Goal: Information Seeking & Learning: Check status

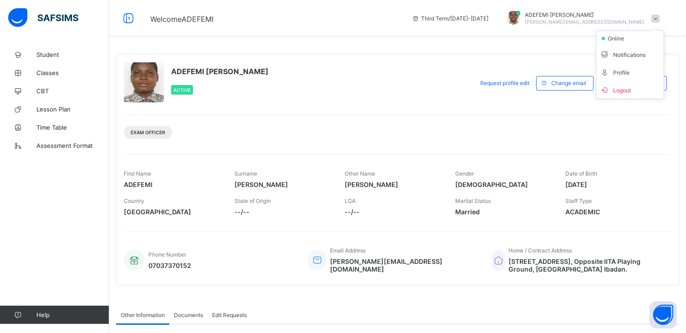
click at [627, 90] on span "Logout" at bounding box center [630, 90] width 60 height 10
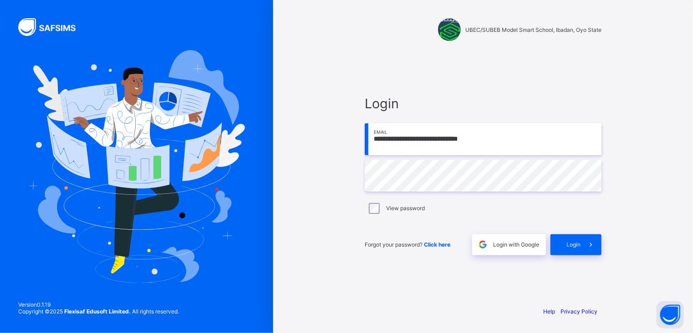
click at [506, 134] on input "**********" at bounding box center [482, 139] width 237 height 32
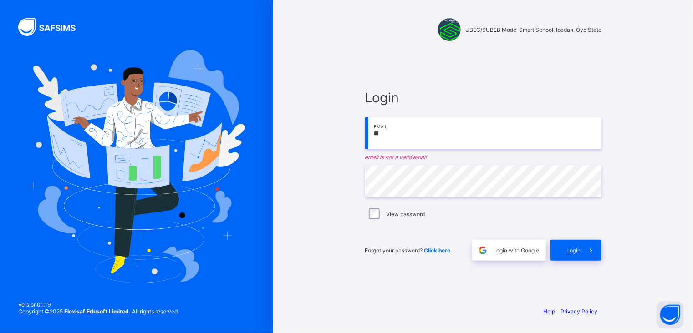
type input "*"
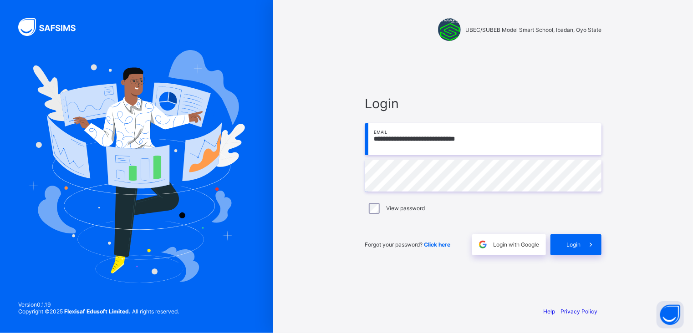
type input "**********"
click at [555, 240] on div "Login" at bounding box center [575, 244] width 51 height 21
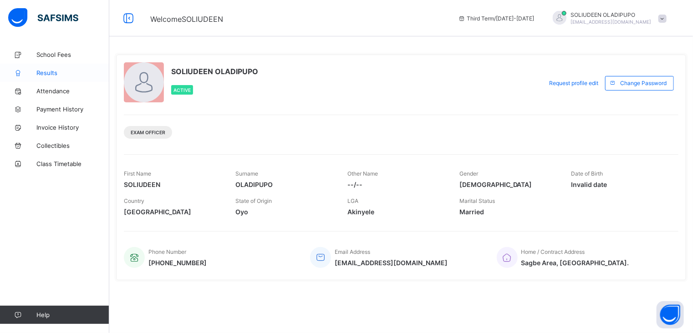
click at [48, 74] on span "Results" at bounding box center [72, 72] width 73 height 7
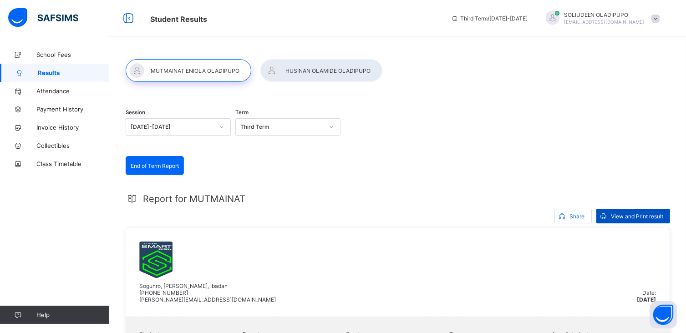
click at [640, 220] on div "View and Print result" at bounding box center [633, 216] width 74 height 15
click at [298, 75] on div at bounding box center [321, 70] width 122 height 23
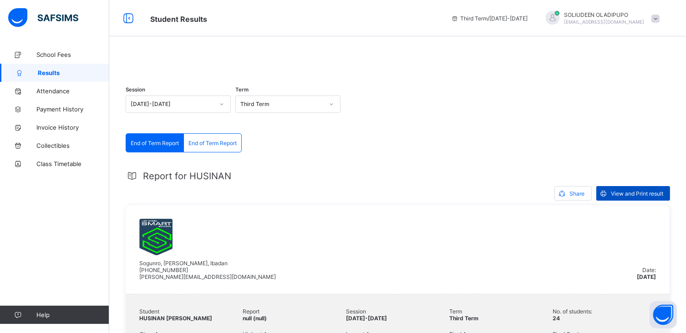
click at [618, 197] on span "View and Print result" at bounding box center [637, 193] width 52 height 7
click at [659, 18] on span at bounding box center [655, 19] width 8 height 8
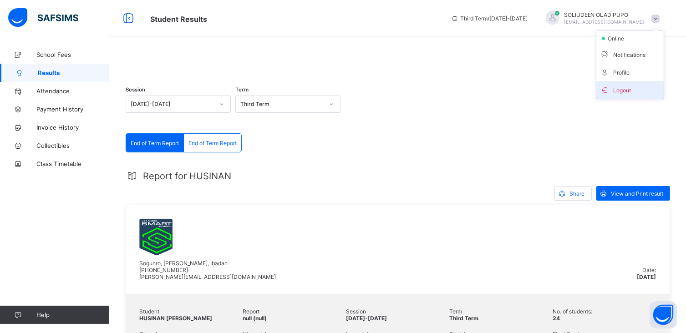
click at [622, 90] on span "Logout" at bounding box center [630, 90] width 60 height 10
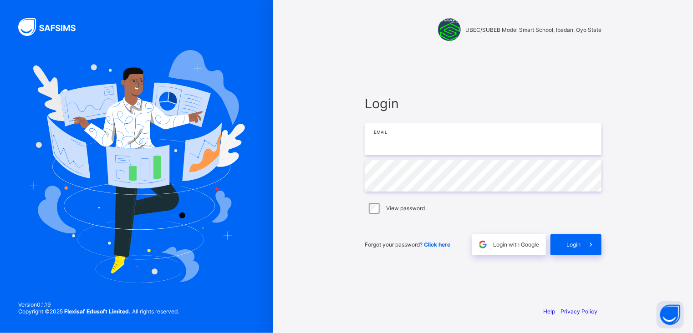
type input "**********"
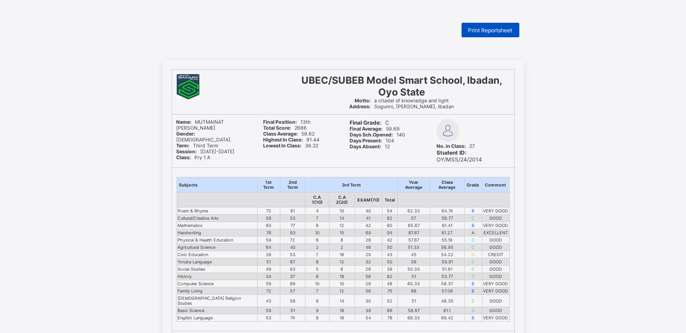
click at [503, 27] on span "Print Reportsheet" at bounding box center [490, 30] width 44 height 7
click at [497, 28] on span "Print Reportsheet" at bounding box center [490, 30] width 44 height 7
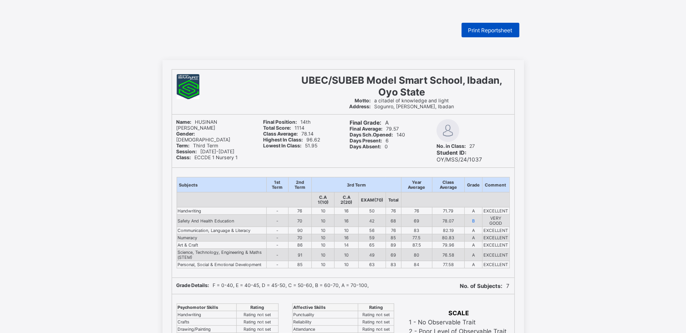
click at [488, 24] on div "Print Reportsheet" at bounding box center [490, 30] width 58 height 15
click at [484, 27] on span "Print Reportsheet" at bounding box center [490, 30] width 44 height 7
